Goal: Information Seeking & Learning: Learn about a topic

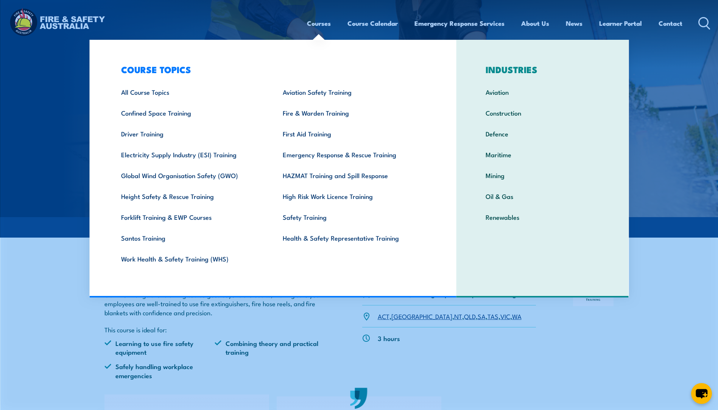
drag, startPoint x: 315, startPoint y: 26, endPoint x: 311, endPoint y: 30, distance: 4.8
click at [315, 26] on link "Courses" at bounding box center [319, 23] width 24 height 20
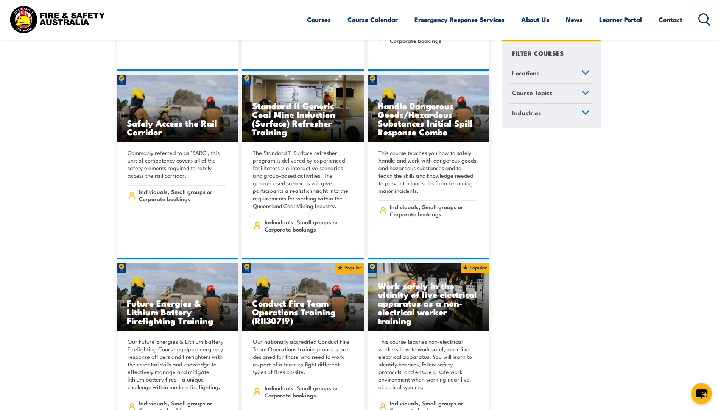
scroll to position [1591, 0]
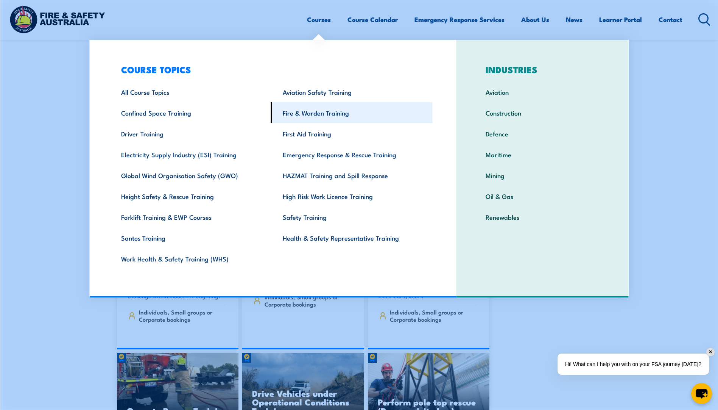
click at [326, 112] on link "Fire & Warden Training" at bounding box center [352, 112] width 162 height 21
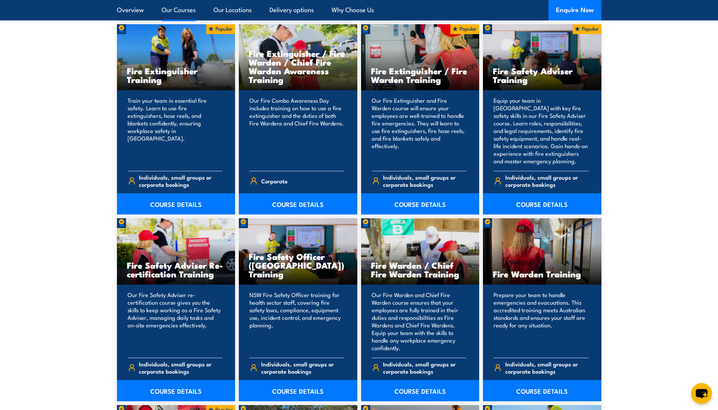
scroll to position [833, 0]
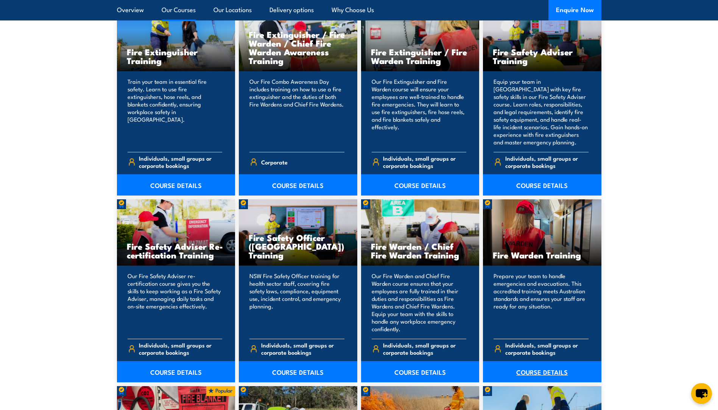
click at [525, 370] on link "COURSE DETAILS" at bounding box center [542, 371] width 119 height 21
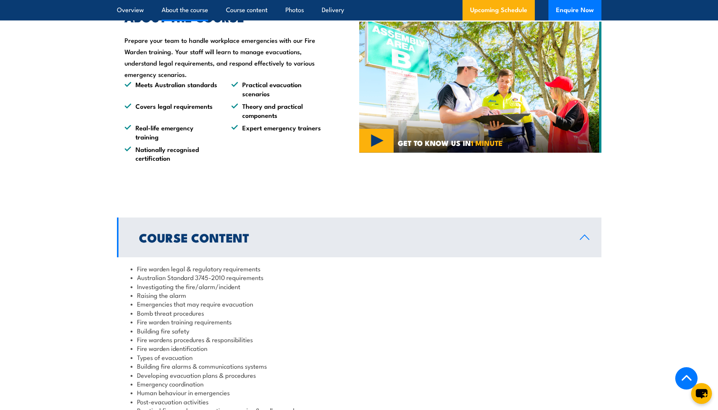
scroll to position [644, 0]
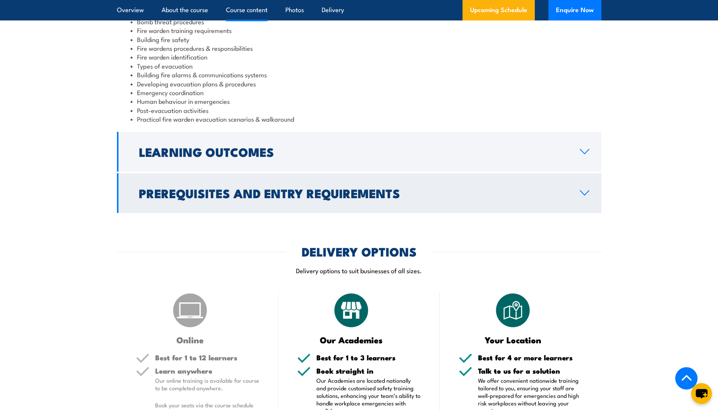
click at [230, 198] on h2 "Prerequisites and Entry Requirements" at bounding box center [353, 192] width 429 height 11
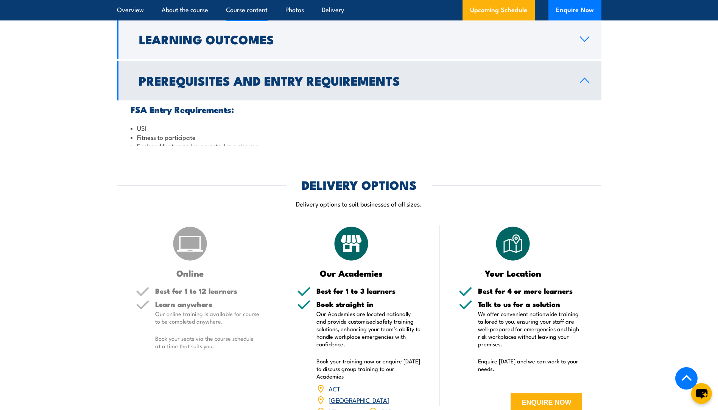
scroll to position [838, 0]
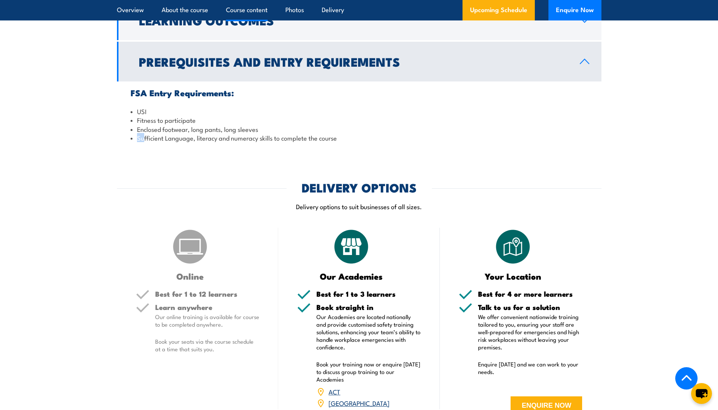
drag, startPoint x: 274, startPoint y: 129, endPoint x: 143, endPoint y: 134, distance: 130.8
click at [143, 134] on ul "USI Fitness to participate Enclosed footwear, long pants, long sleeves Sufficie…" at bounding box center [360, 125] width 458 height 36
drag, startPoint x: 143, startPoint y: 134, endPoint x: 263, endPoint y: 125, distance: 120.0
click at [263, 125] on li "Enclosed footwear, long pants, long sleeves" at bounding box center [360, 129] width 458 height 9
click at [261, 128] on li "Enclosed footwear, long pants, long sleeves" at bounding box center [360, 129] width 458 height 9
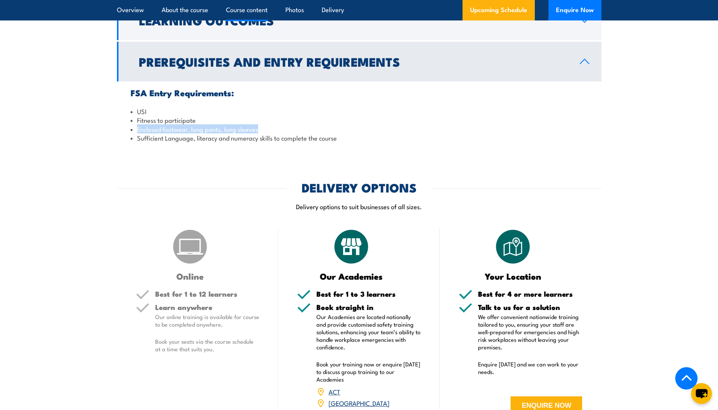
drag, startPoint x: 261, startPoint y: 128, endPoint x: 131, endPoint y: 132, distance: 130.7
click at [131, 132] on li "Enclosed footwear, long pants, long sleeves" at bounding box center [360, 129] width 458 height 9
drag, startPoint x: 131, startPoint y: 132, endPoint x: 127, endPoint y: 156, distance: 25.0
